Goal: Information Seeking & Learning: Learn about a topic

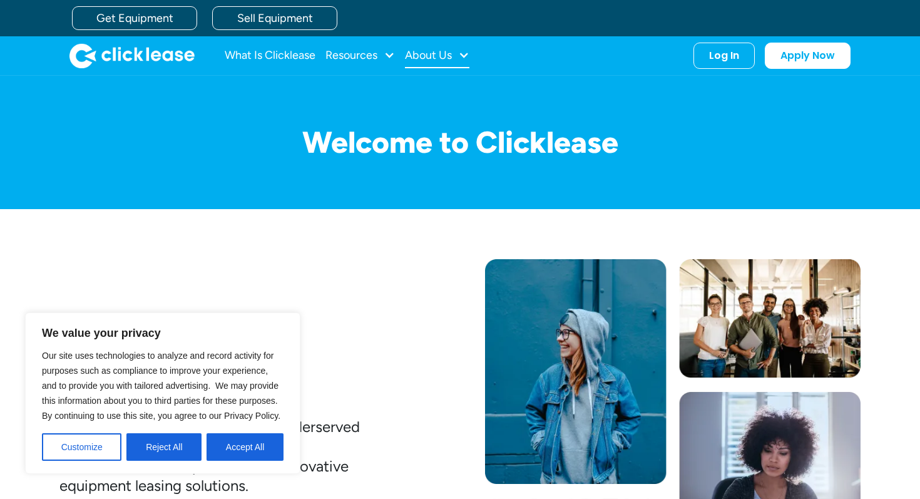
click at [455, 52] on div "About Us" at bounding box center [437, 55] width 64 height 25
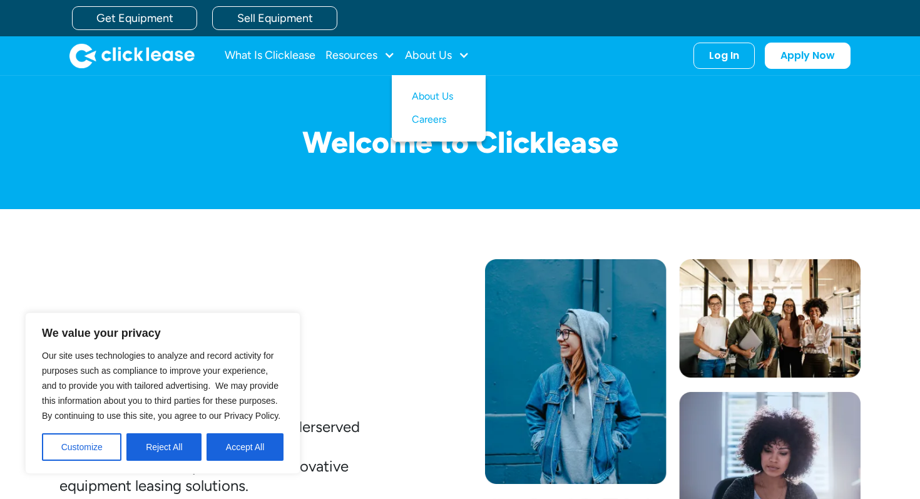
click at [431, 83] on nav "About Us Careers" at bounding box center [439, 108] width 94 height 66
click at [431, 88] on link "About Us" at bounding box center [439, 96] width 54 height 23
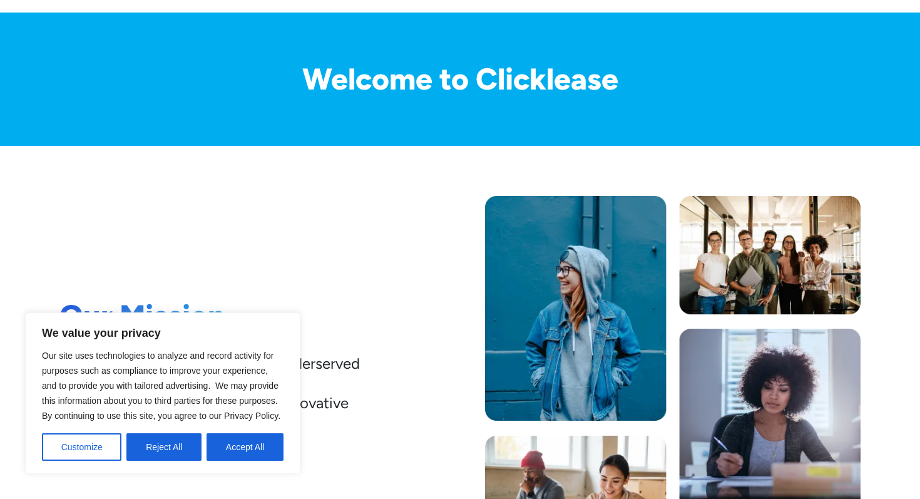
scroll to position [68, 0]
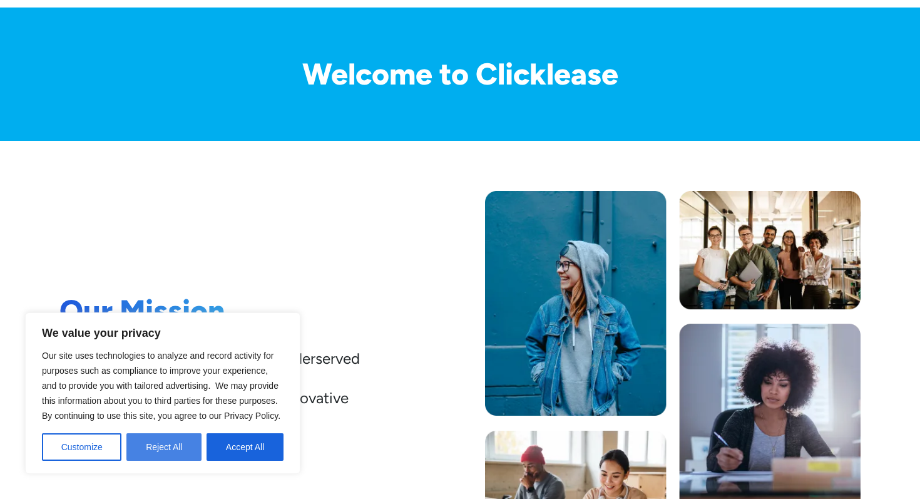
click at [163, 448] on button "Reject All" at bounding box center [163, 447] width 75 height 28
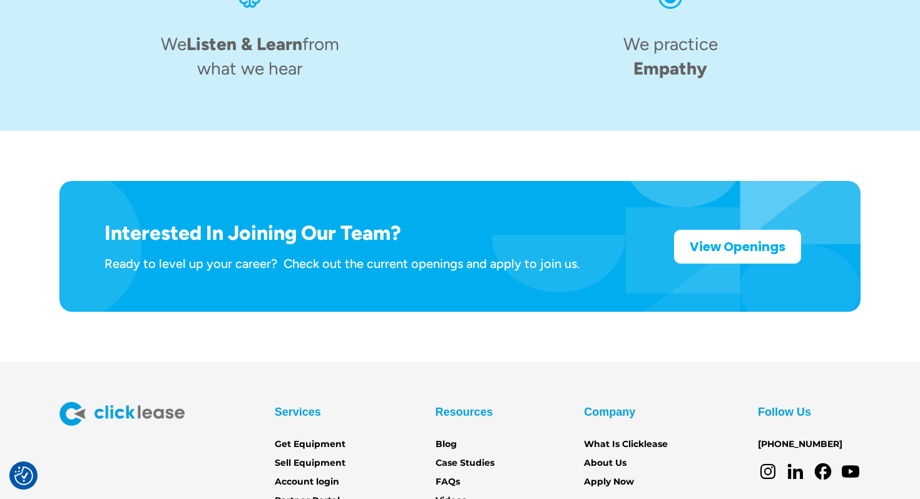
scroll to position [2020, 0]
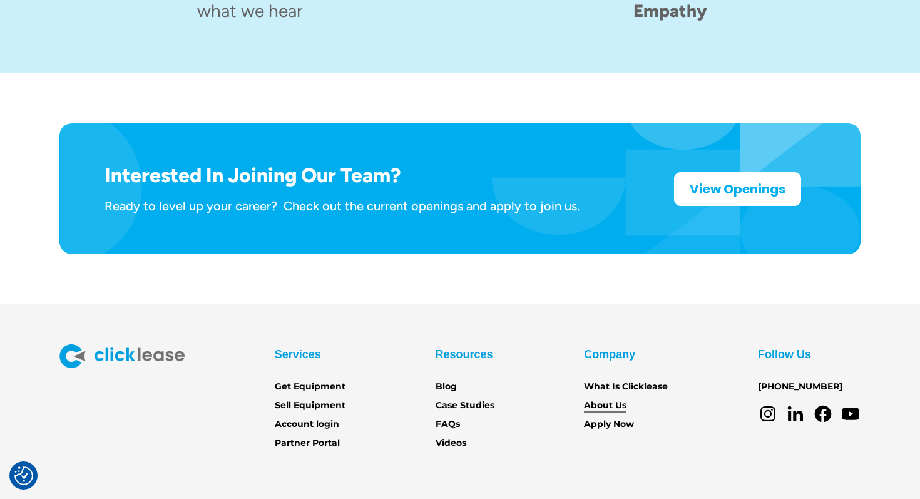
click at [601, 399] on link "About Us" at bounding box center [605, 406] width 43 height 14
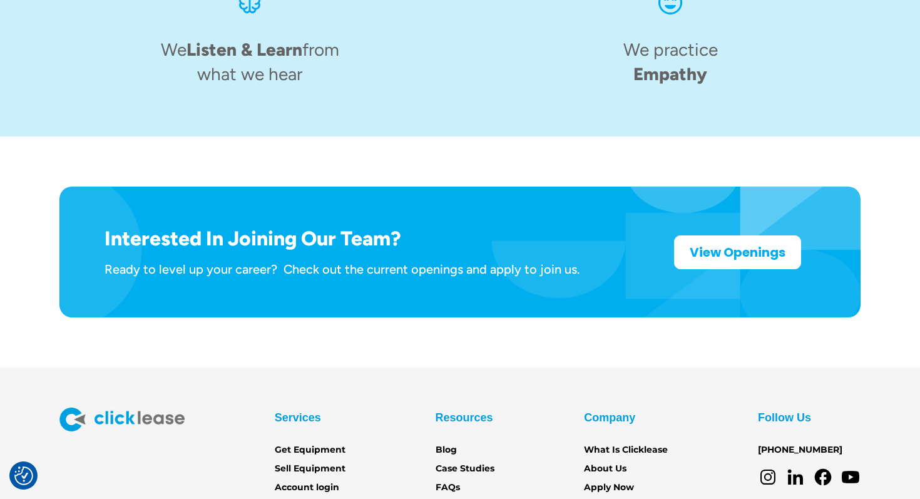
scroll to position [2020, 0]
